Goal: Task Accomplishment & Management: Complete application form

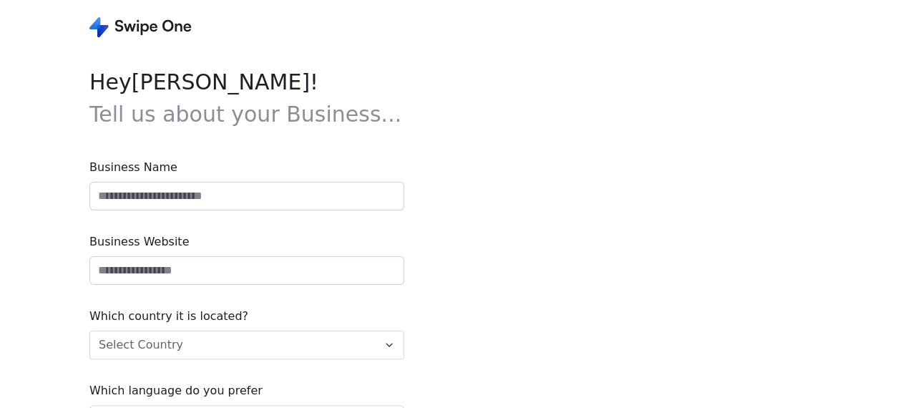
type input "**********"
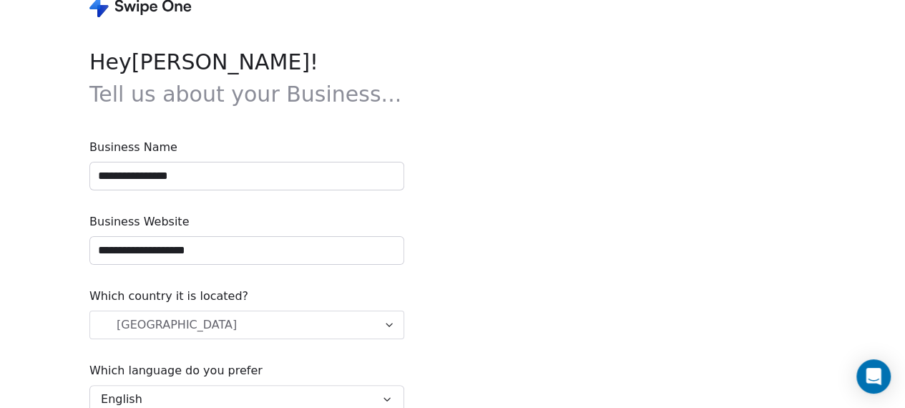
scroll to position [94, 1]
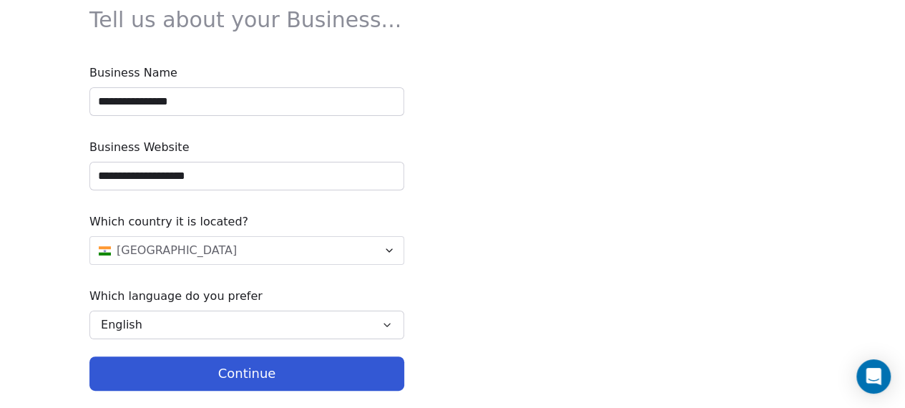
click at [326, 371] on button "Continue" at bounding box center [246, 373] width 315 height 34
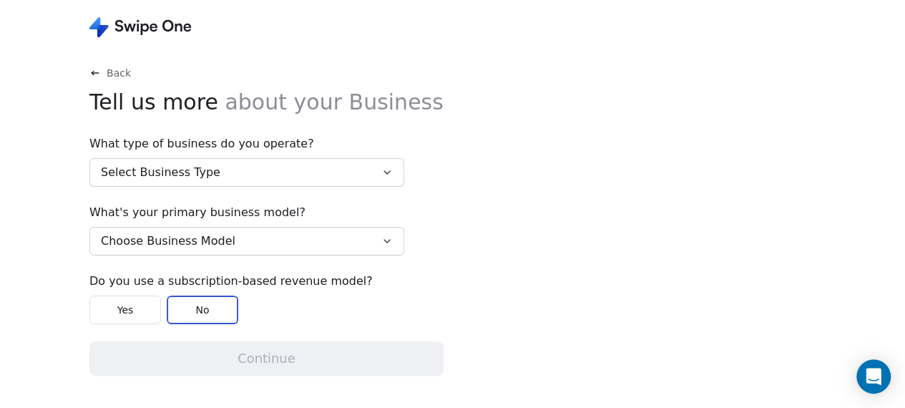
scroll to position [0, 0]
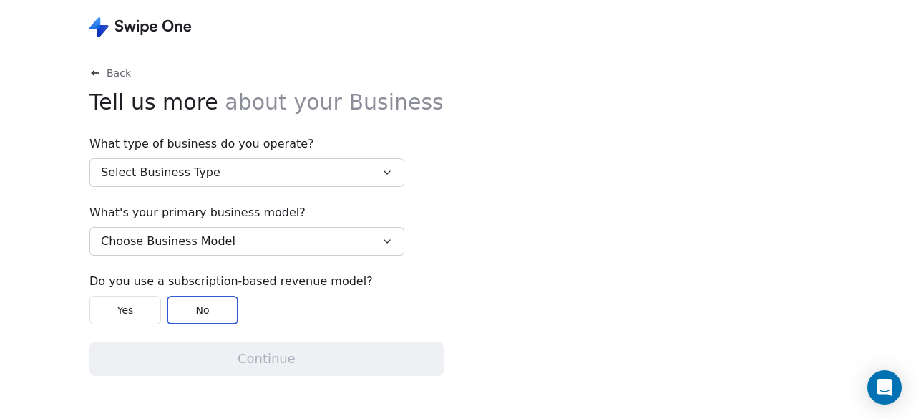
click at [280, 167] on button "Select Business Type" at bounding box center [246, 172] width 315 height 29
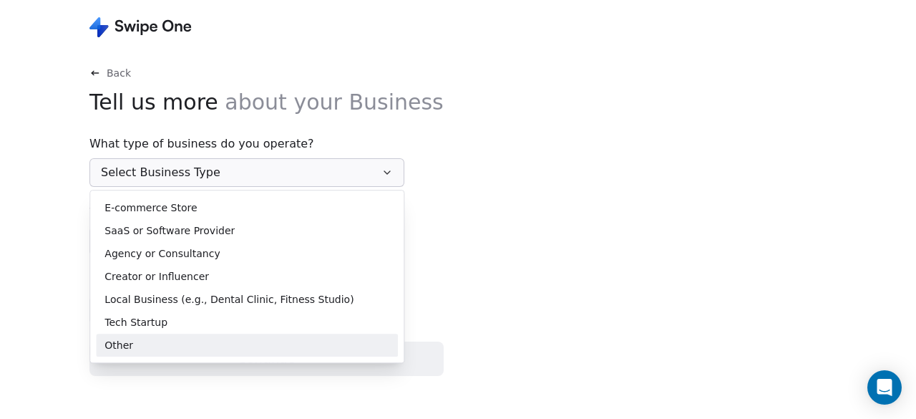
click at [158, 349] on div "Other" at bounding box center [246, 345] width 285 height 15
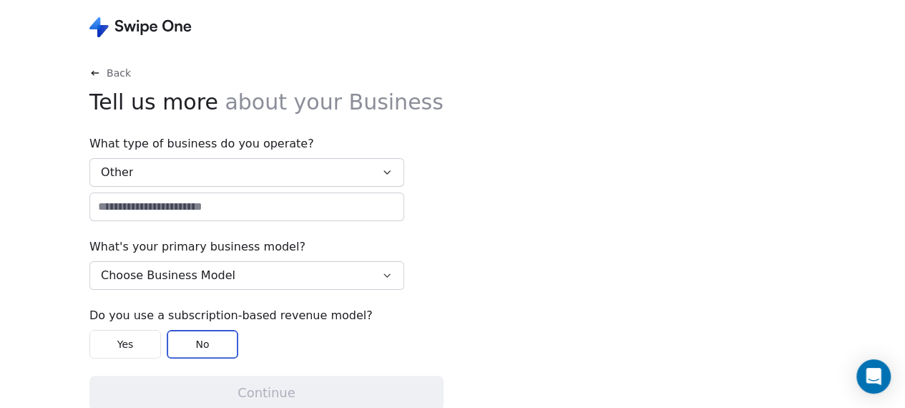
click at [166, 267] on span "Choose Business Model" at bounding box center [168, 275] width 135 height 17
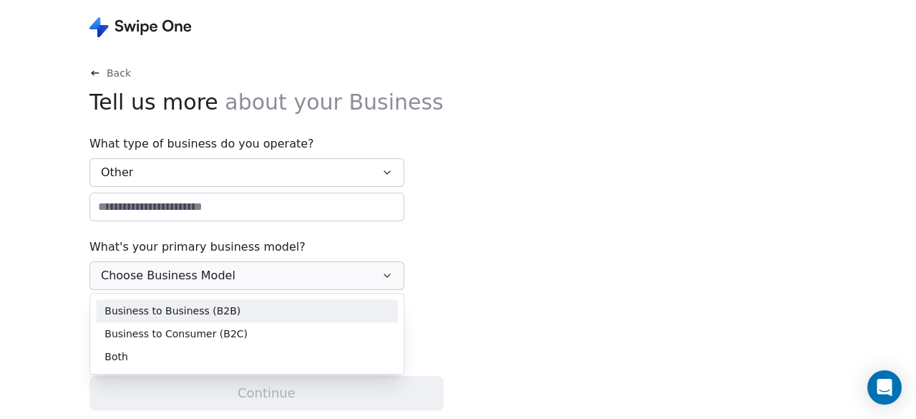
click at [175, 306] on span "Business to Business (B2B)" at bounding box center [172, 310] width 136 height 15
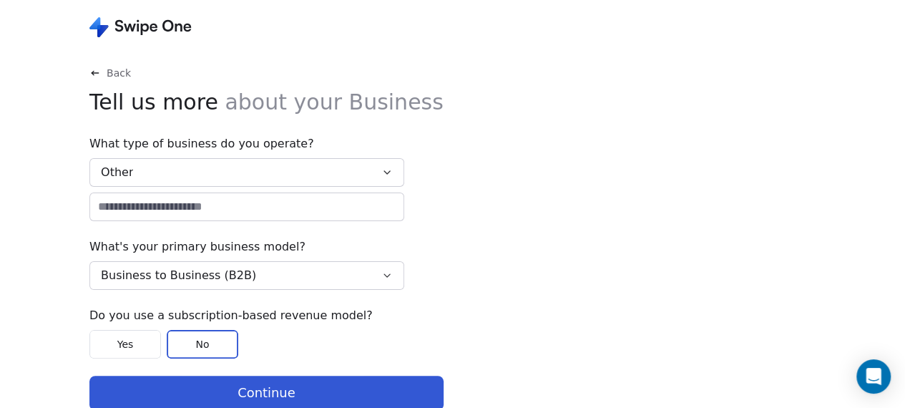
scroll to position [19, 0]
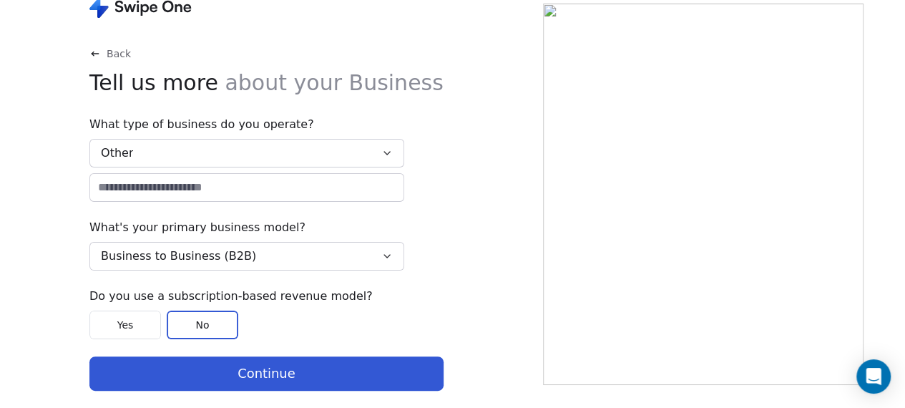
click at [255, 371] on button "Continue" at bounding box center [266, 373] width 354 height 34
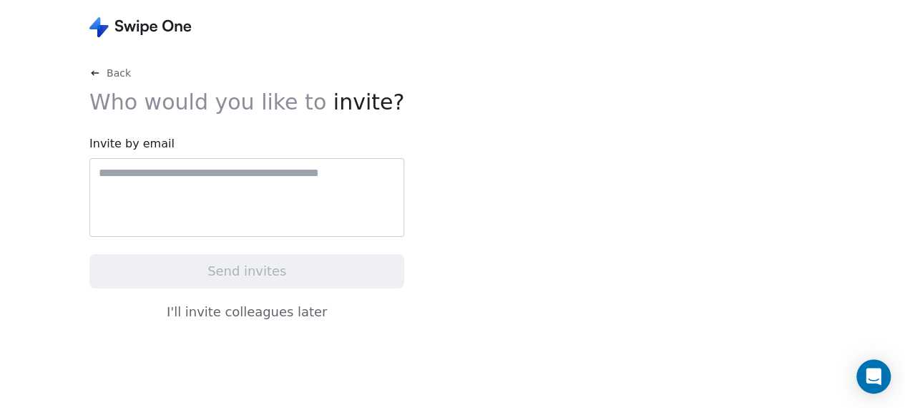
scroll to position [0, 0]
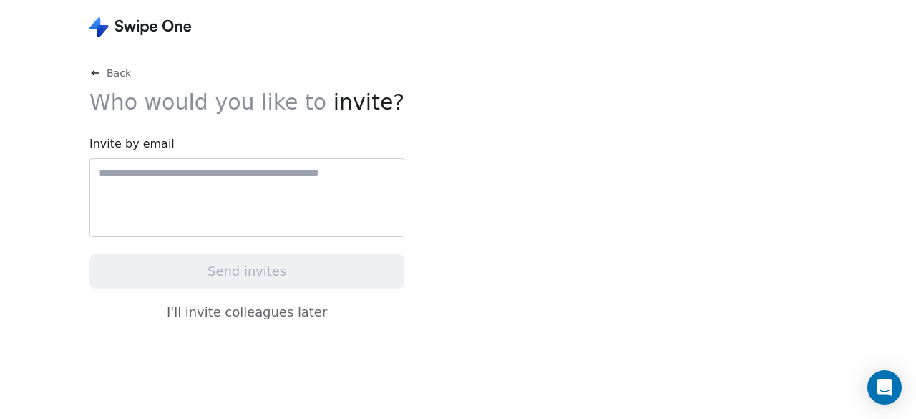
click at [244, 311] on button "I'll invite colleagues later" at bounding box center [246, 312] width 315 height 30
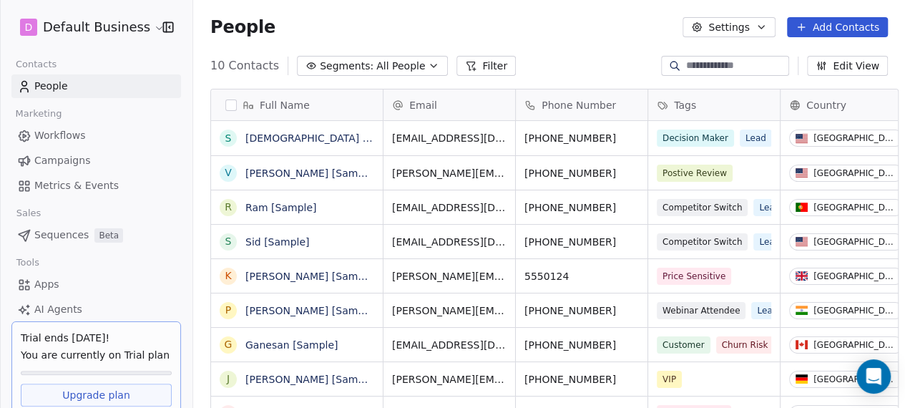
scroll to position [357, 711]
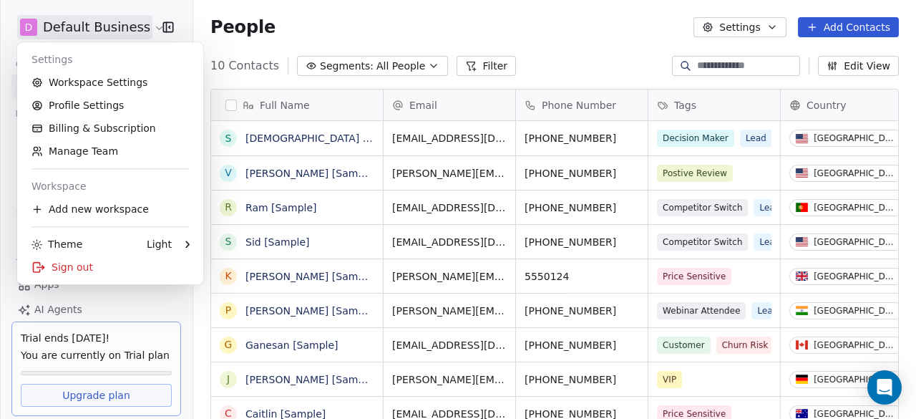
click at [102, 30] on html "D Default Business Contacts People Marketing Workflows Campaigns Metrics & Even…" at bounding box center [458, 209] width 916 height 419
click at [84, 265] on div "Sign out" at bounding box center [110, 267] width 175 height 23
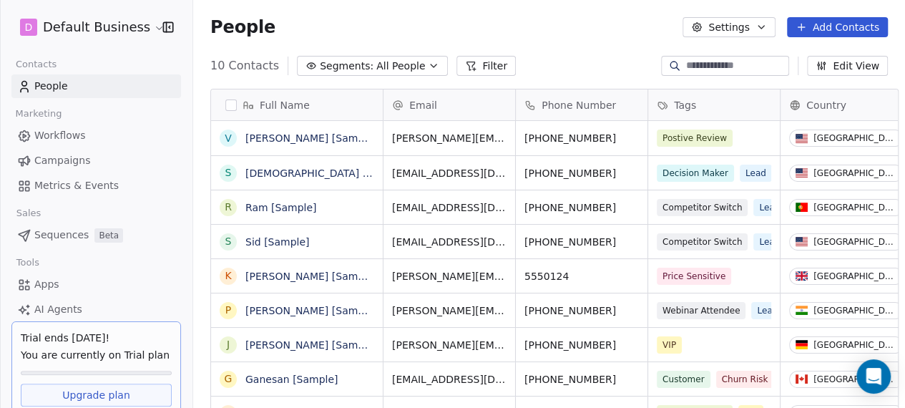
scroll to position [357, 711]
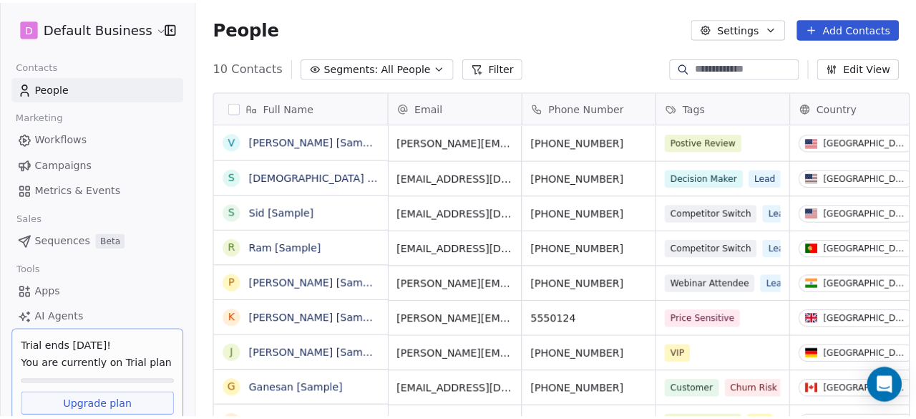
scroll to position [357, 711]
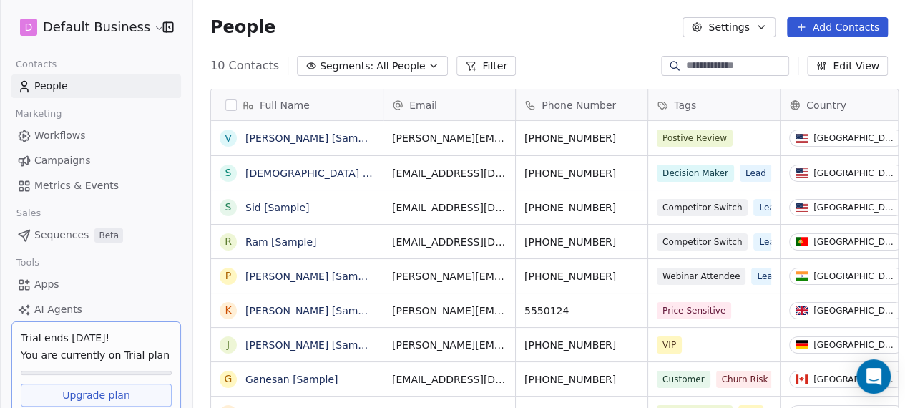
click at [765, 26] on button "Settings" at bounding box center [729, 27] width 92 height 20
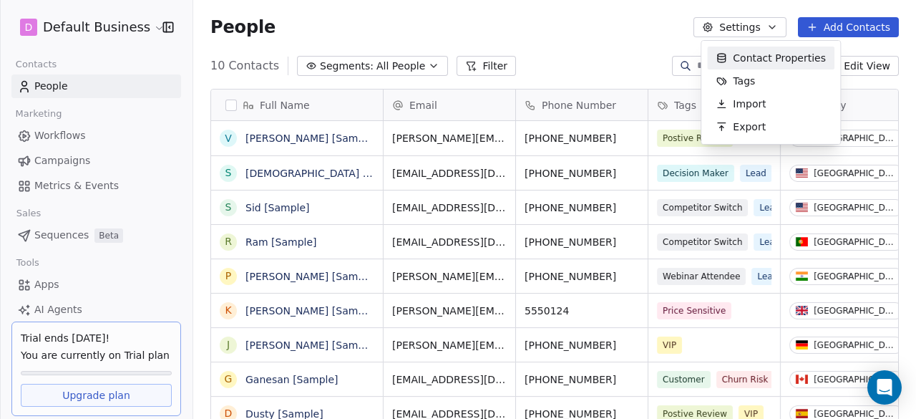
click at [92, 79] on html "D Default Business Contacts People Marketing Workflows Campaigns Metrics & Even…" at bounding box center [458, 209] width 916 height 419
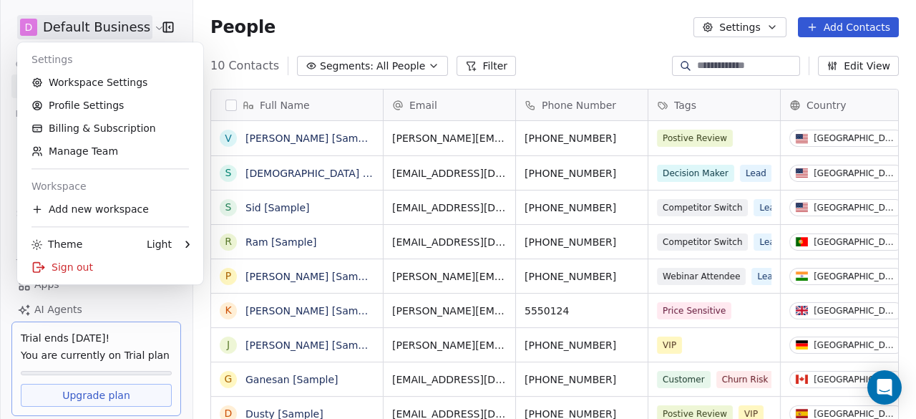
click at [150, 24] on html "D Default Business Contacts People Marketing Workflows Campaigns Metrics & Even…" at bounding box center [458, 209] width 916 height 419
click at [170, 23] on html "D Default Business Contacts People Marketing Workflows Campaigns Metrics & Even…" at bounding box center [458, 209] width 916 height 419
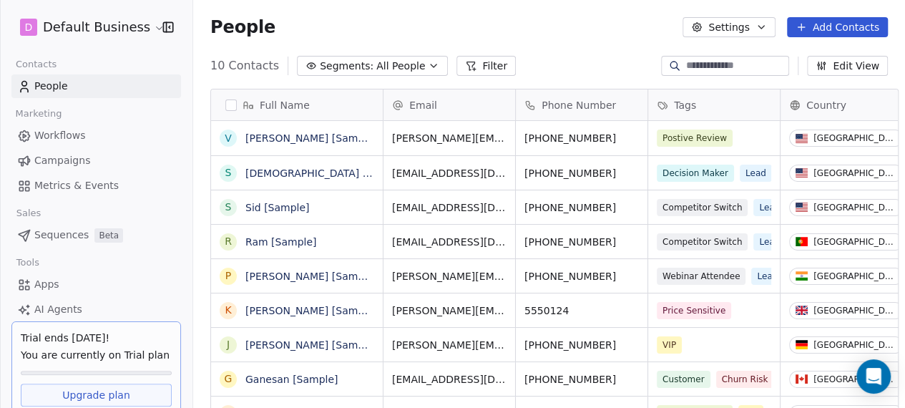
click at [170, 23] on icon "button" at bounding box center [168, 27] width 14 height 14
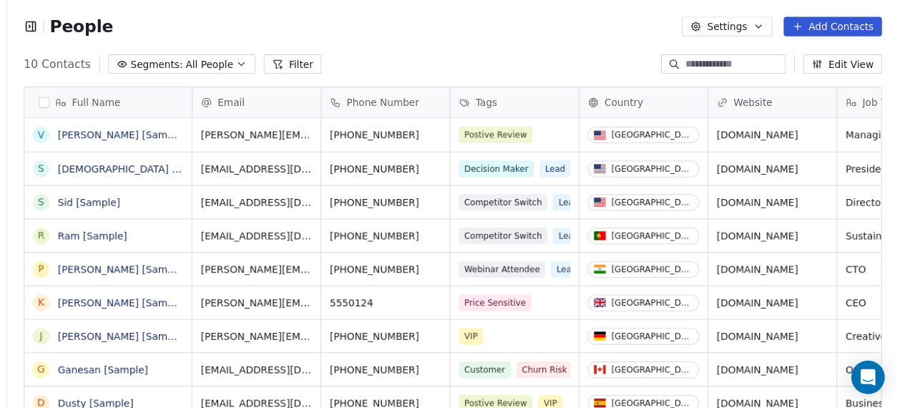
scroll to position [11, 11]
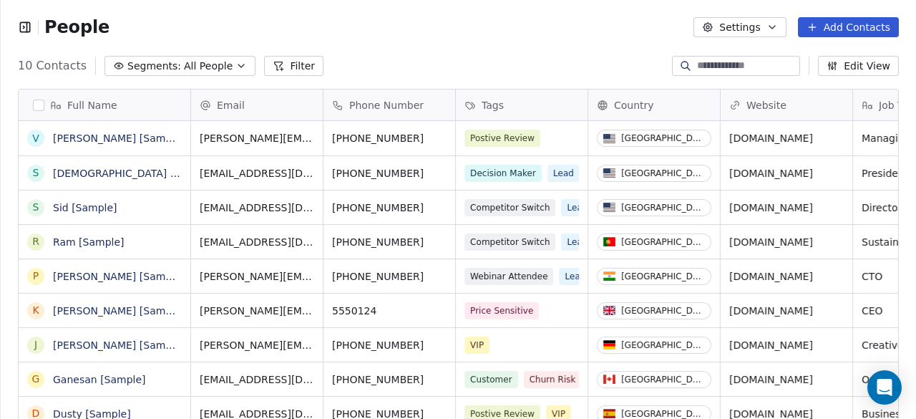
click at [21, 25] on icon "button" at bounding box center [25, 27] width 14 height 14
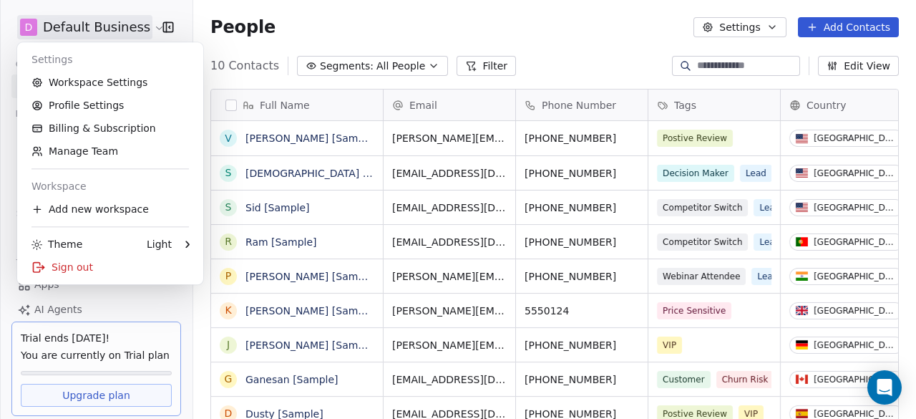
click at [121, 24] on html "D Default Business Contacts People Marketing Workflows Campaigns Metrics & Even…" at bounding box center [458, 209] width 916 height 419
click at [617, 16] on html "D Default Business Contacts People Marketing Workflows Campaigns Metrics & Even…" at bounding box center [458, 209] width 916 height 419
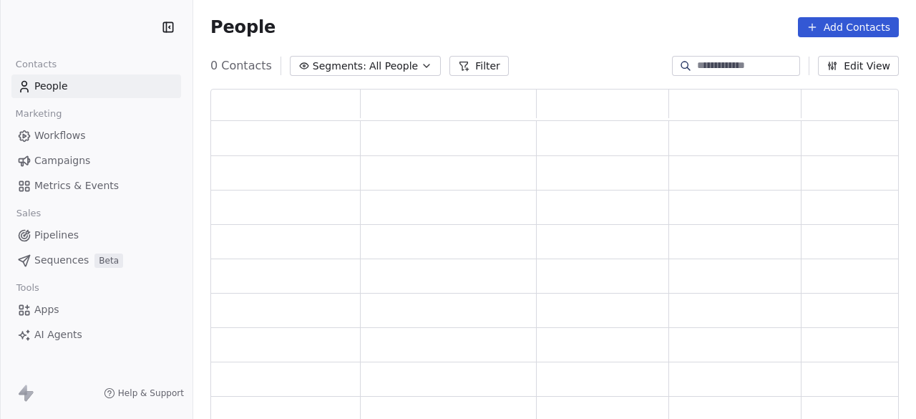
scroll to position [323, 677]
